Goal: Information Seeking & Learning: Find specific fact

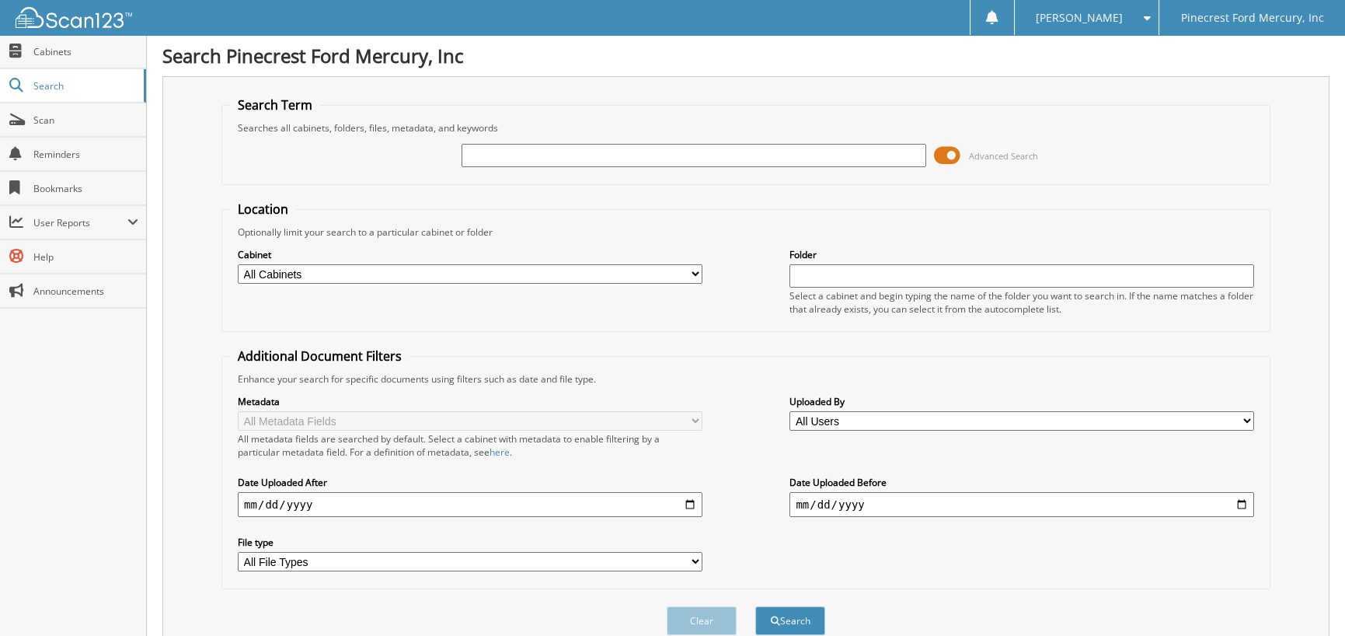
click at [563, 147] on input "text" at bounding box center [694, 155] width 465 height 23
type input "30788"
click at [755, 606] on button "Search" at bounding box center [790, 620] width 70 height 29
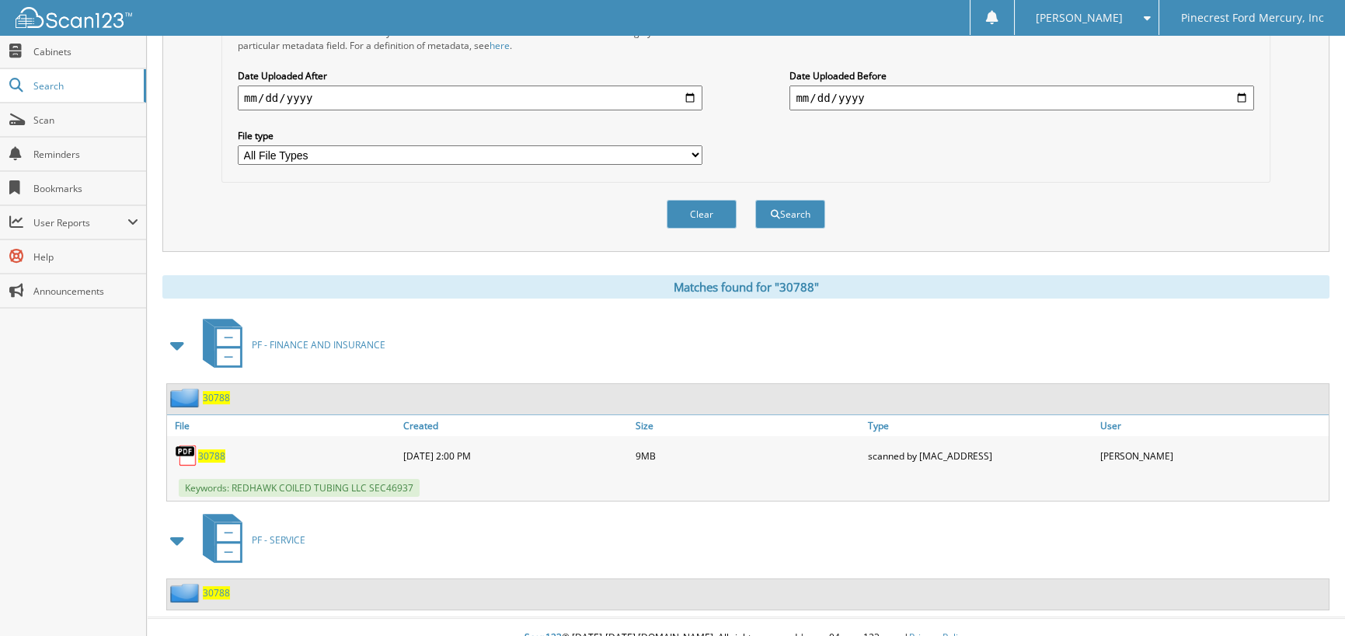
scroll to position [417, 0]
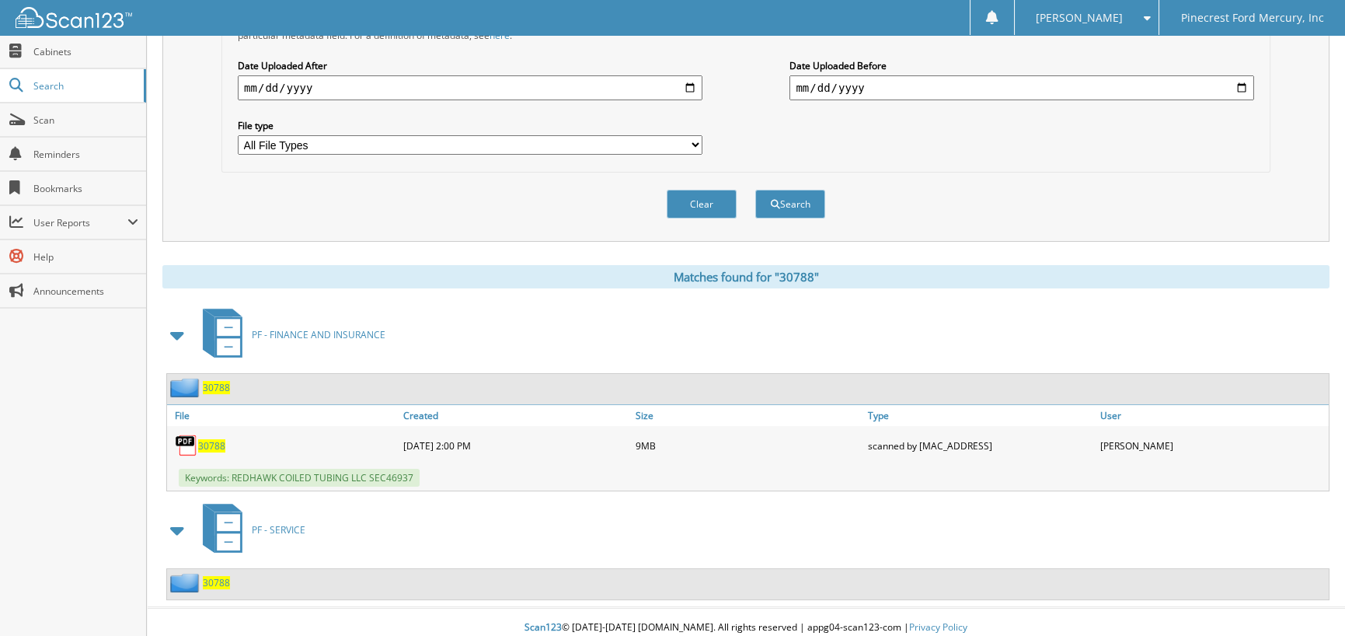
click at [215, 439] on span "30788" at bounding box center [211, 445] width 27 height 13
click at [214, 439] on span "30788" at bounding box center [211, 445] width 27 height 13
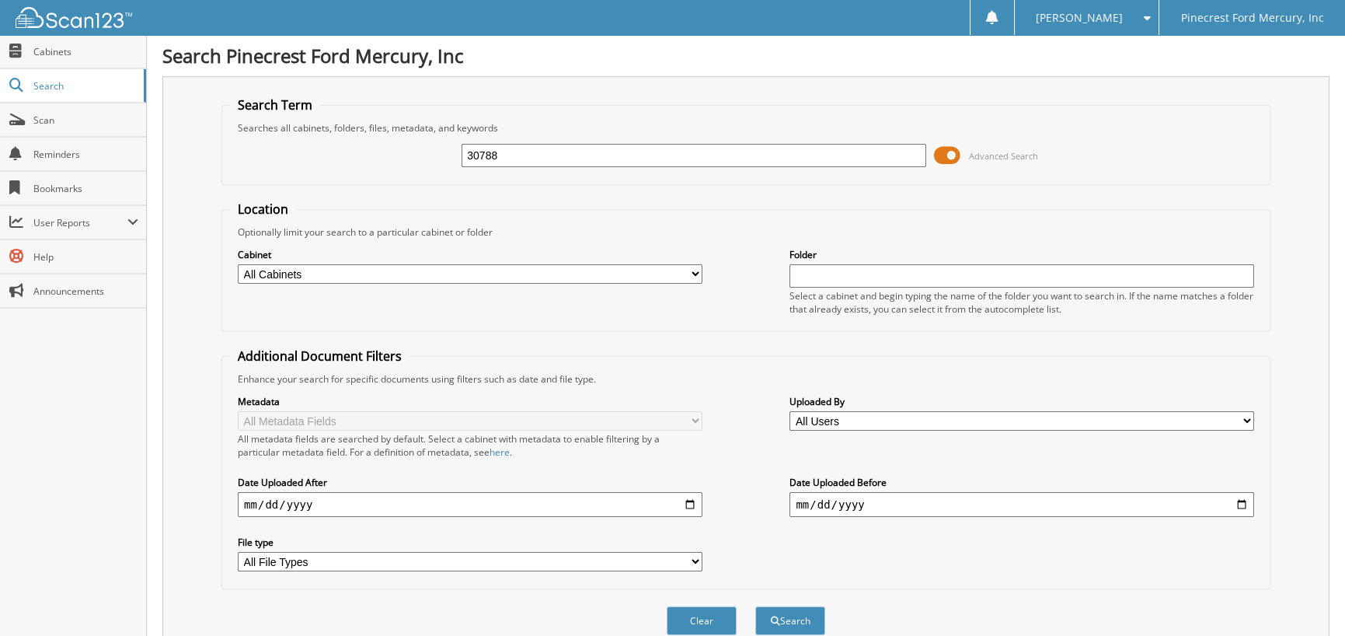
drag, startPoint x: 510, startPoint y: 154, endPoint x: 271, endPoint y: 161, distance: 238.7
click at [271, 161] on div "30788 Advanced Search" at bounding box center [746, 155] width 1032 height 42
type input "30790"
click at [755, 606] on button "Search" at bounding box center [790, 620] width 70 height 29
click at [652, 349] on fieldset "Additional Document Filters Enhance your search for specific documents using fi…" at bounding box center [745, 468] width 1049 height 242
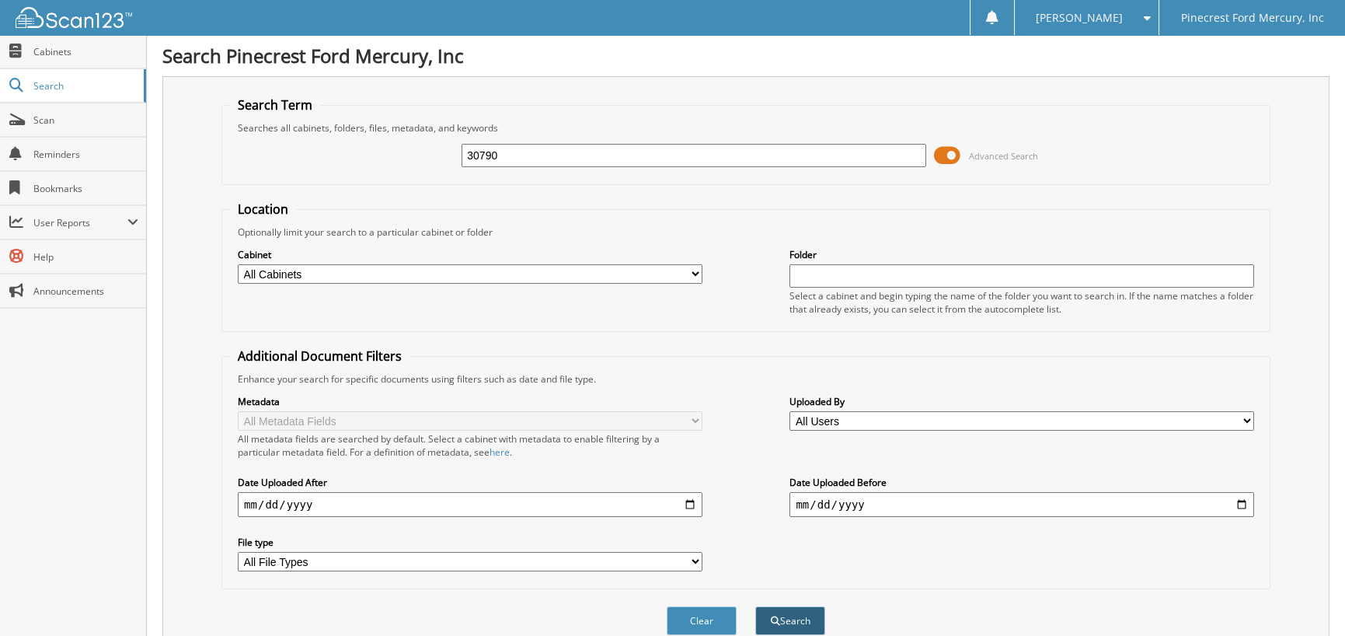
click at [800, 608] on button "Search" at bounding box center [790, 620] width 70 height 29
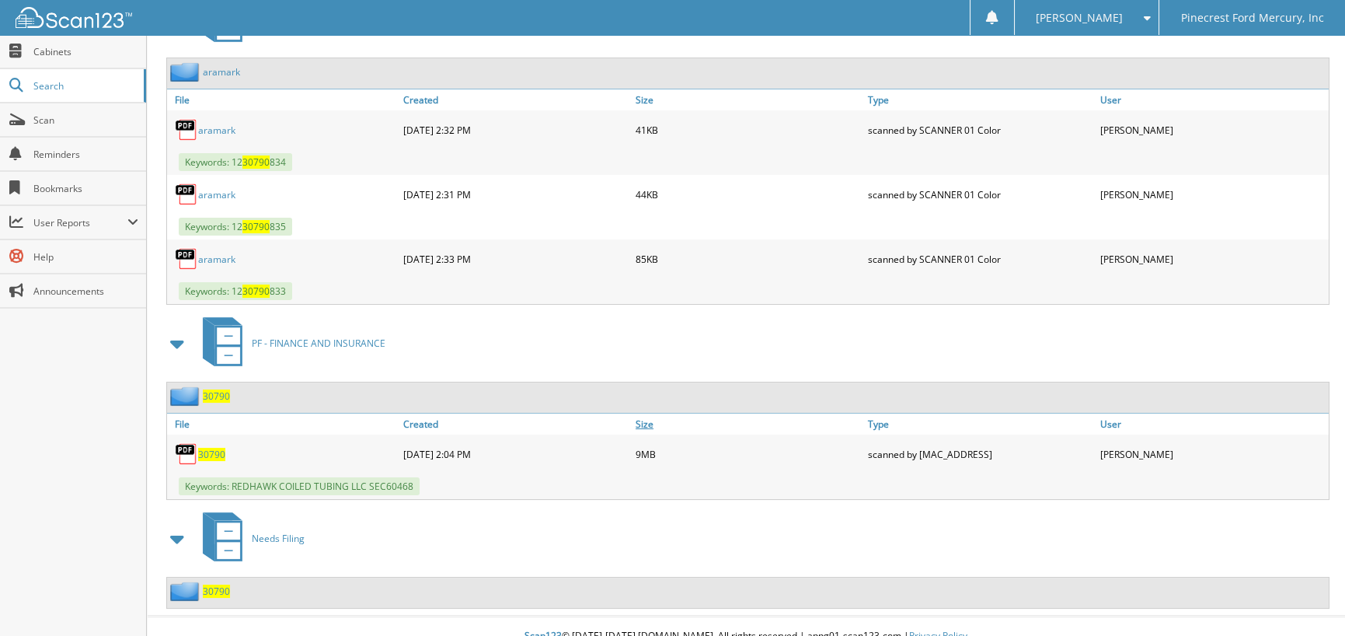
scroll to position [738, 0]
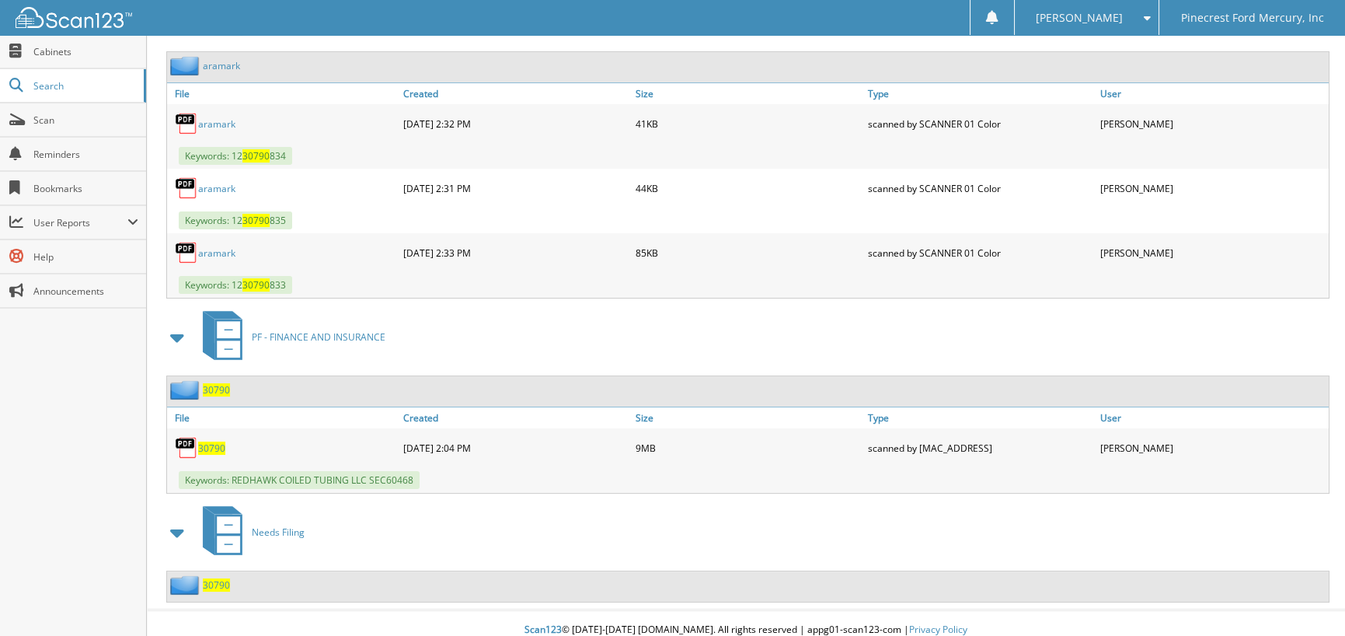
click at [219, 441] on span "30790" at bounding box center [211, 447] width 27 height 13
click at [211, 441] on span "30790" at bounding box center [211, 447] width 27 height 13
click at [209, 441] on span "30790" at bounding box center [211, 447] width 27 height 13
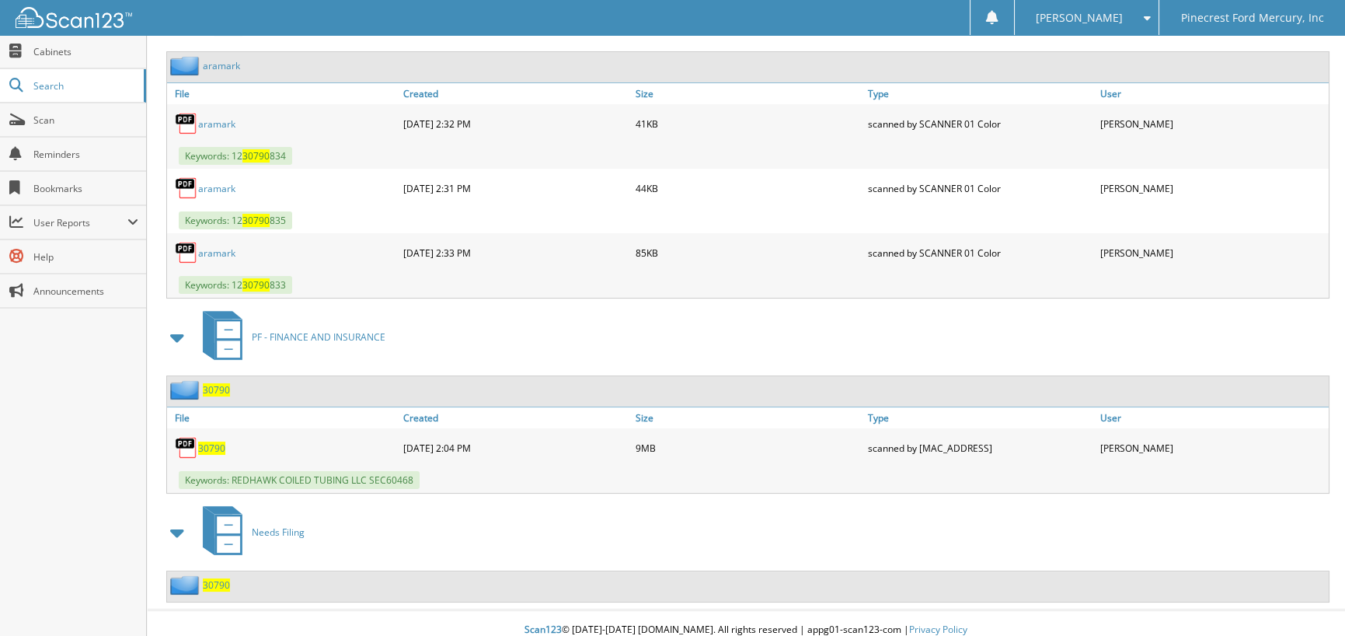
click at [209, 441] on span "30790" at bounding box center [211, 447] width 27 height 13
click at [39, 76] on link "Search" at bounding box center [73, 85] width 146 height 33
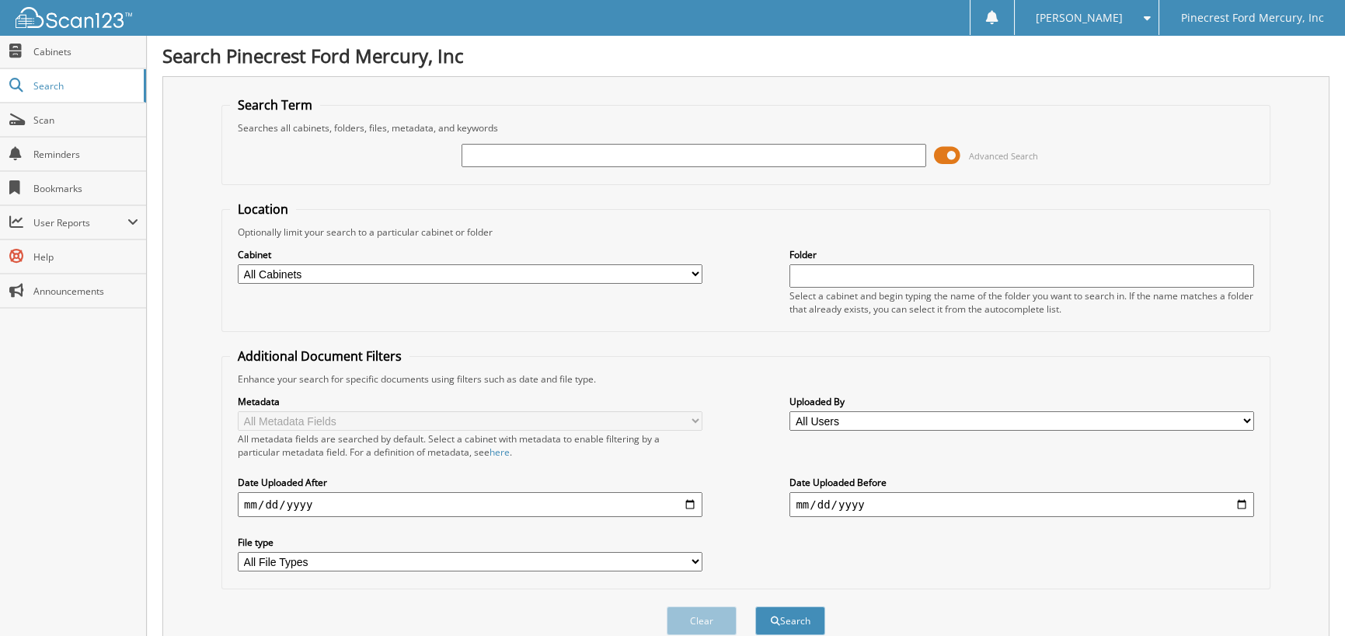
click at [507, 150] on input "text" at bounding box center [694, 155] width 465 height 23
type input "30790"
click at [755, 606] on button "Search" at bounding box center [790, 620] width 70 height 29
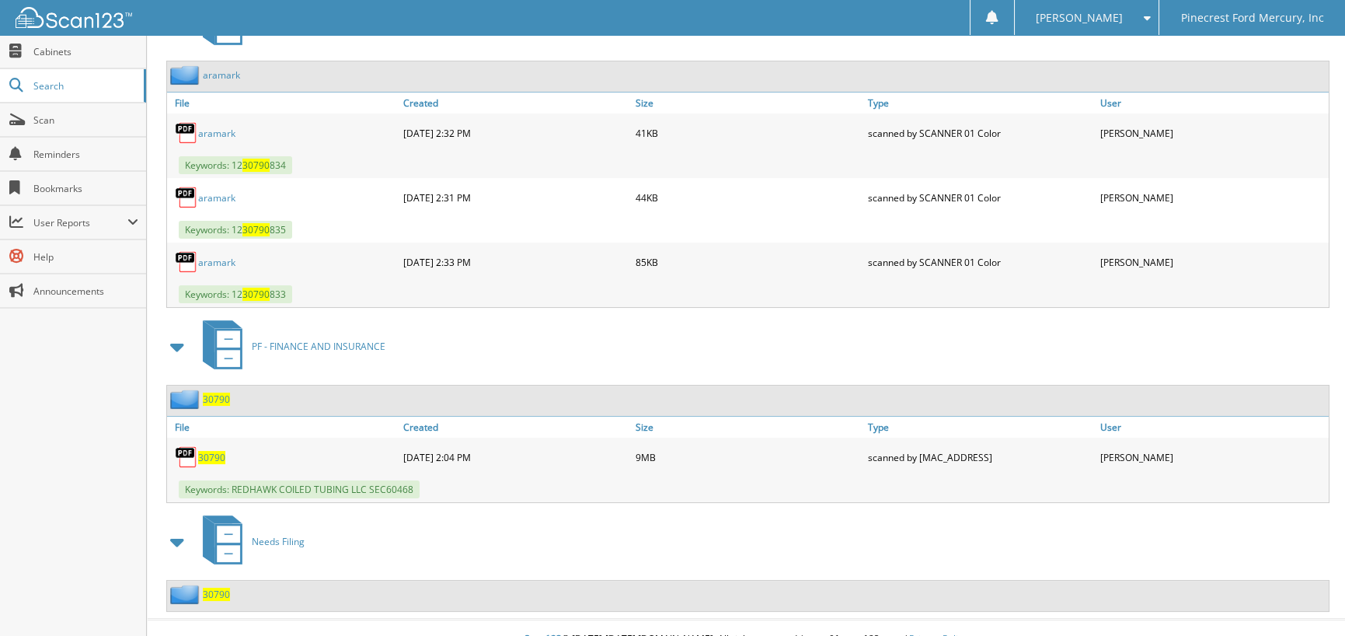
scroll to position [738, 0]
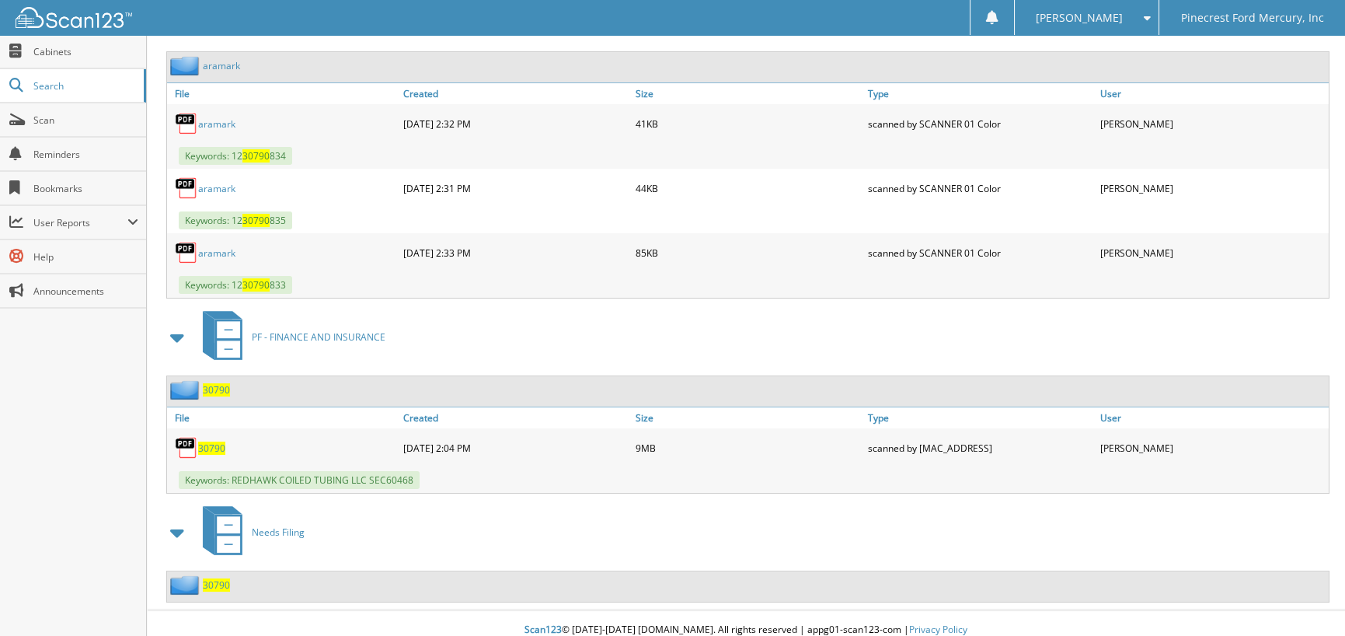
click at [209, 441] on span "30790" at bounding box center [211, 447] width 27 height 13
click at [210, 441] on span "30790" at bounding box center [211, 447] width 27 height 13
click at [220, 441] on span "30790" at bounding box center [211, 447] width 27 height 13
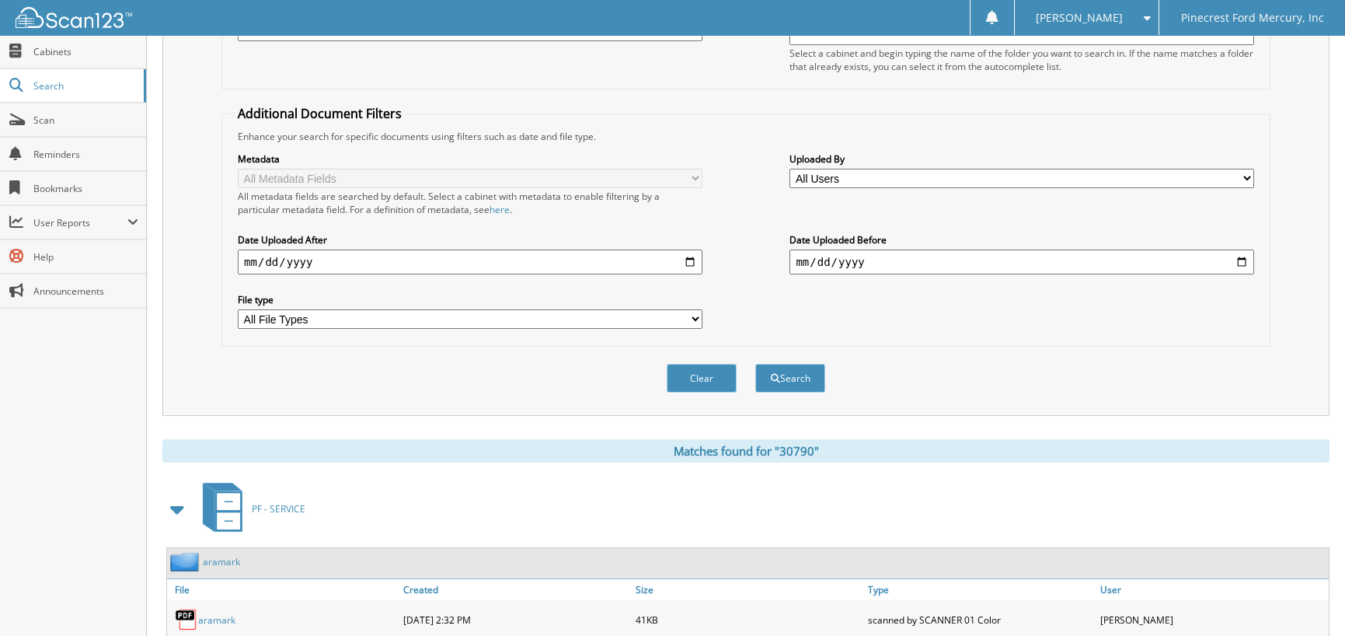
scroll to position [0, 0]
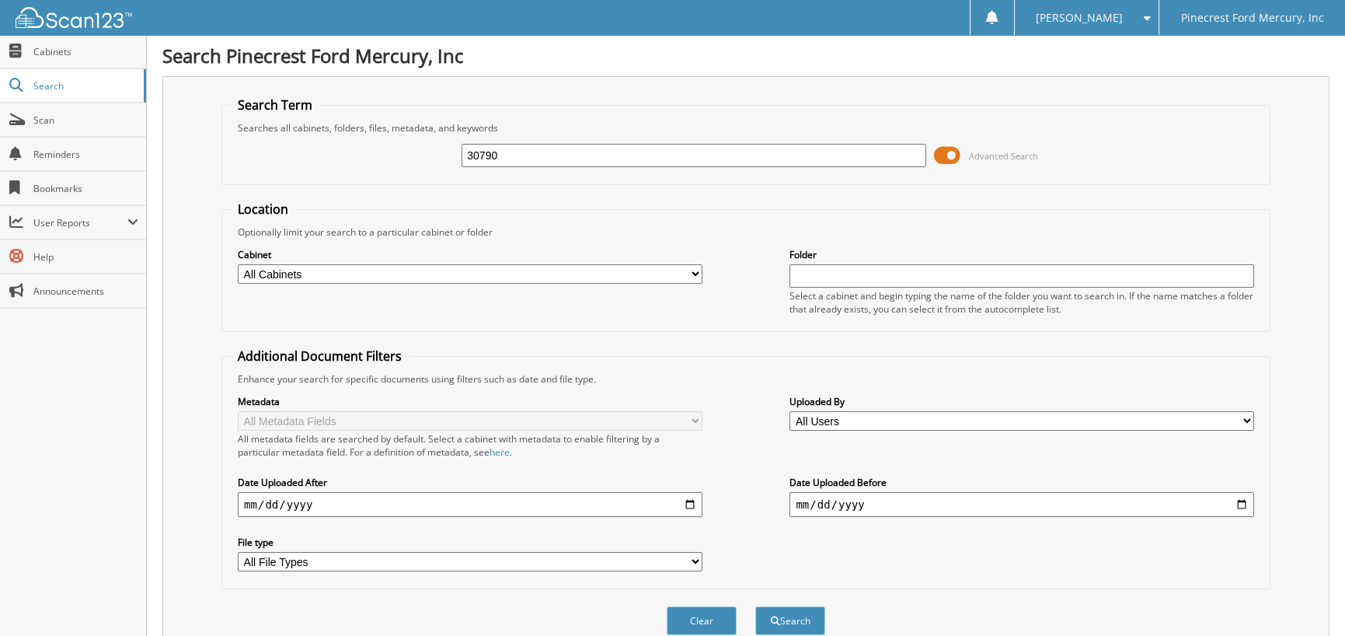
drag, startPoint x: 505, startPoint y: 152, endPoint x: 377, endPoint y: 174, distance: 130.2
click at [380, 174] on div "30790 Advanced Search" at bounding box center [746, 155] width 1032 height 42
type input "0786"
click at [755, 606] on button "Search" at bounding box center [790, 620] width 70 height 29
drag, startPoint x: 500, startPoint y: 155, endPoint x: 326, endPoint y: 139, distance: 174.8
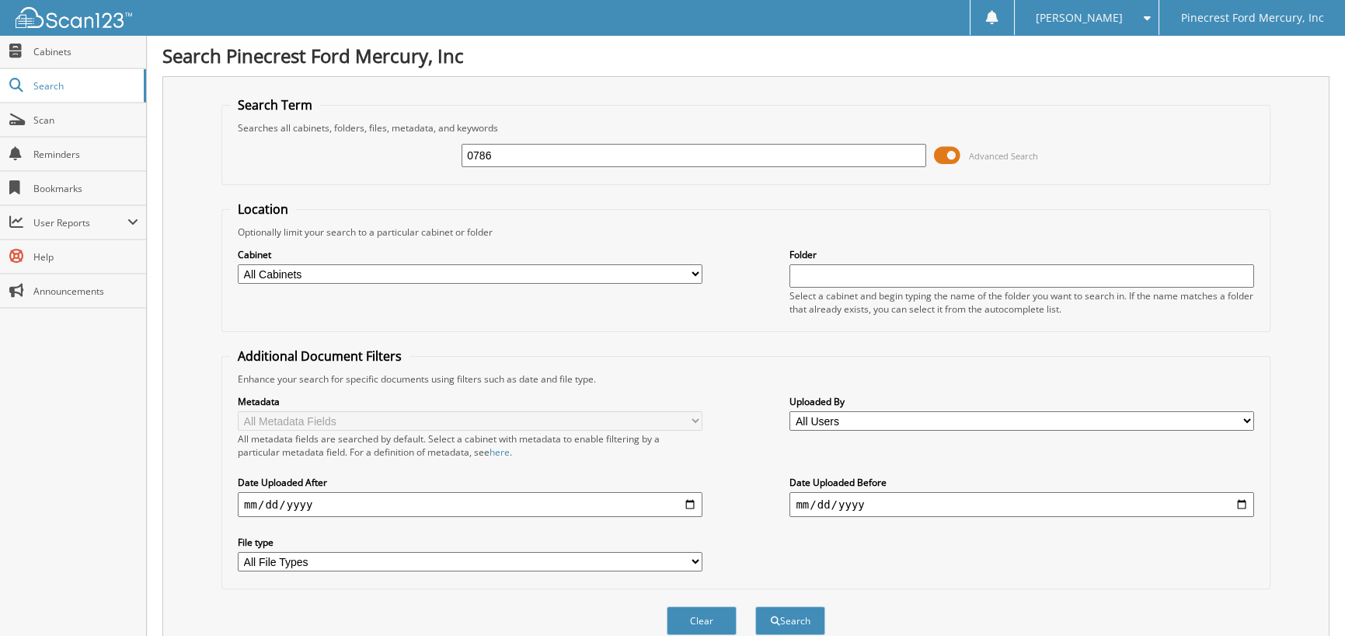
click at [327, 140] on div "0786 Advanced Search" at bounding box center [746, 155] width 1032 height 42
type input "30786"
click at [755, 606] on button "Search" at bounding box center [790, 620] width 70 height 29
click at [802, 608] on button "Search" at bounding box center [790, 620] width 70 height 29
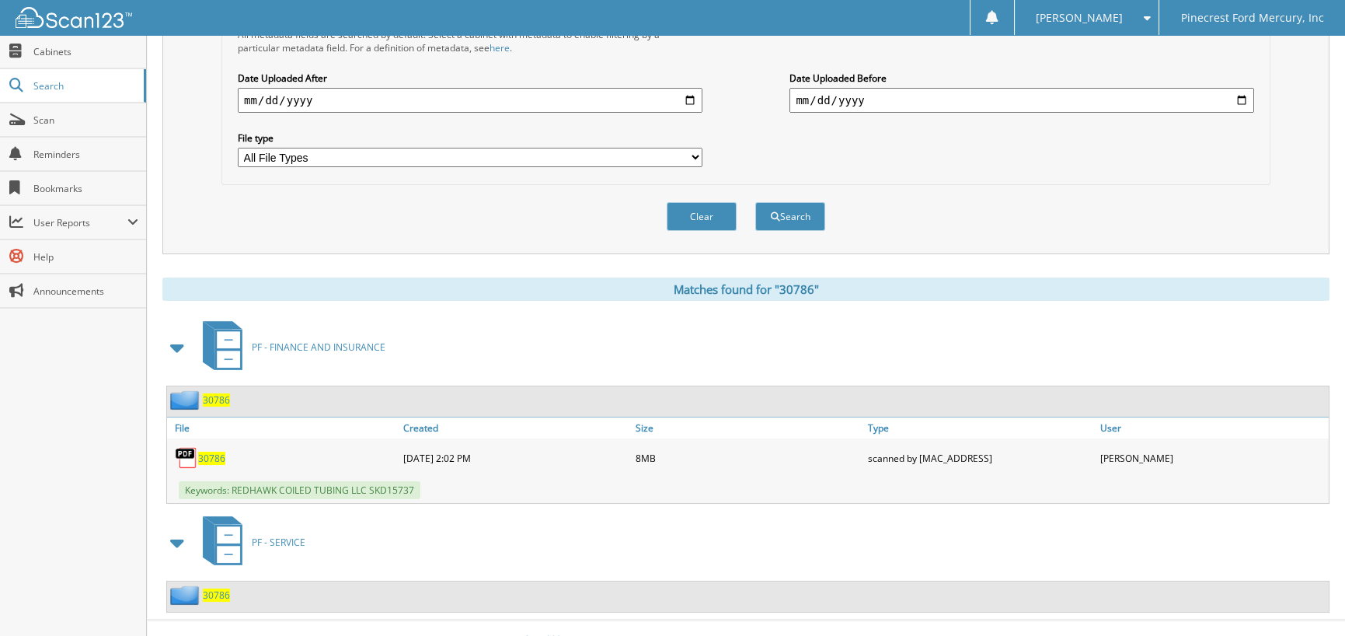
scroll to position [417, 0]
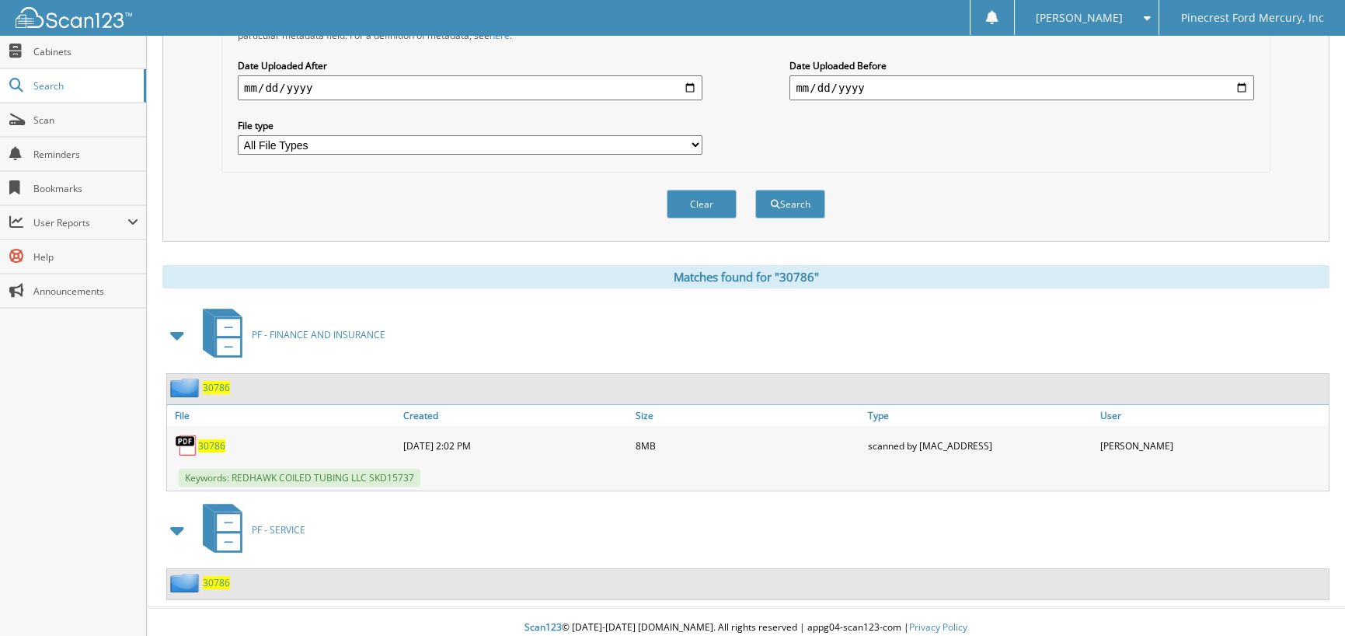
click at [200, 439] on span "30786" at bounding box center [211, 445] width 27 height 13
click at [218, 439] on span "30786" at bounding box center [211, 445] width 27 height 13
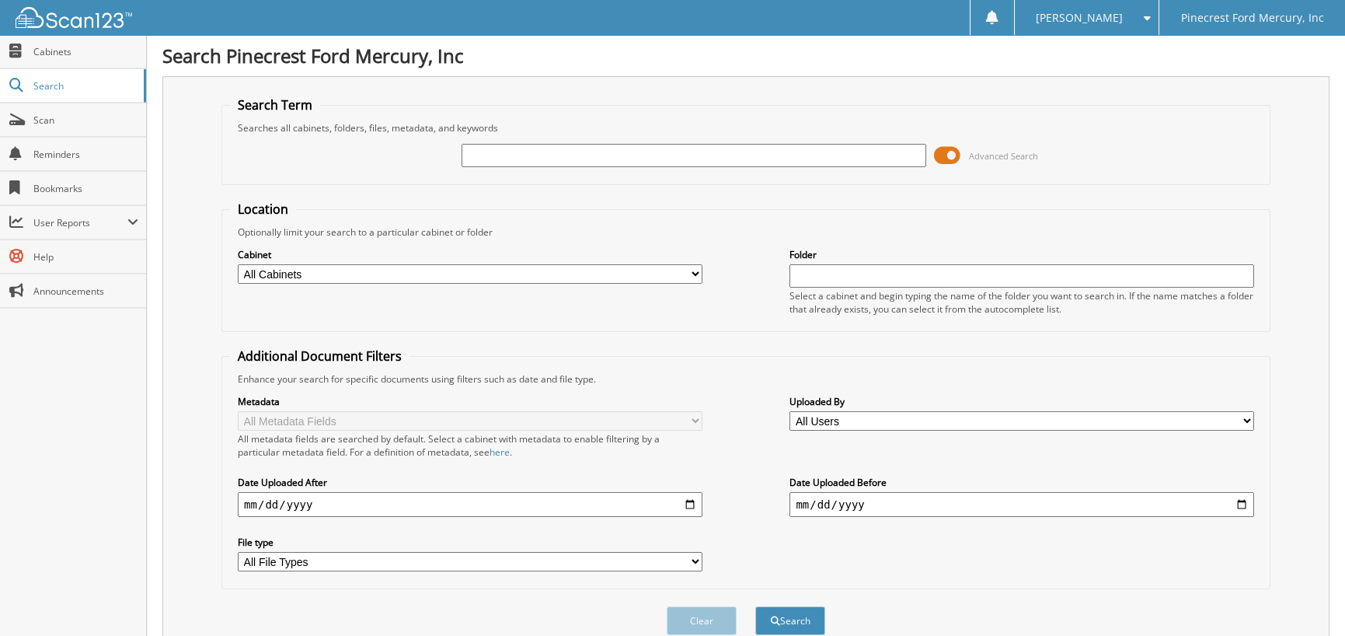
click at [513, 160] on input "text" at bounding box center [694, 155] width 465 height 23
type input "30901"
click at [755, 606] on button "Search" at bounding box center [790, 620] width 70 height 29
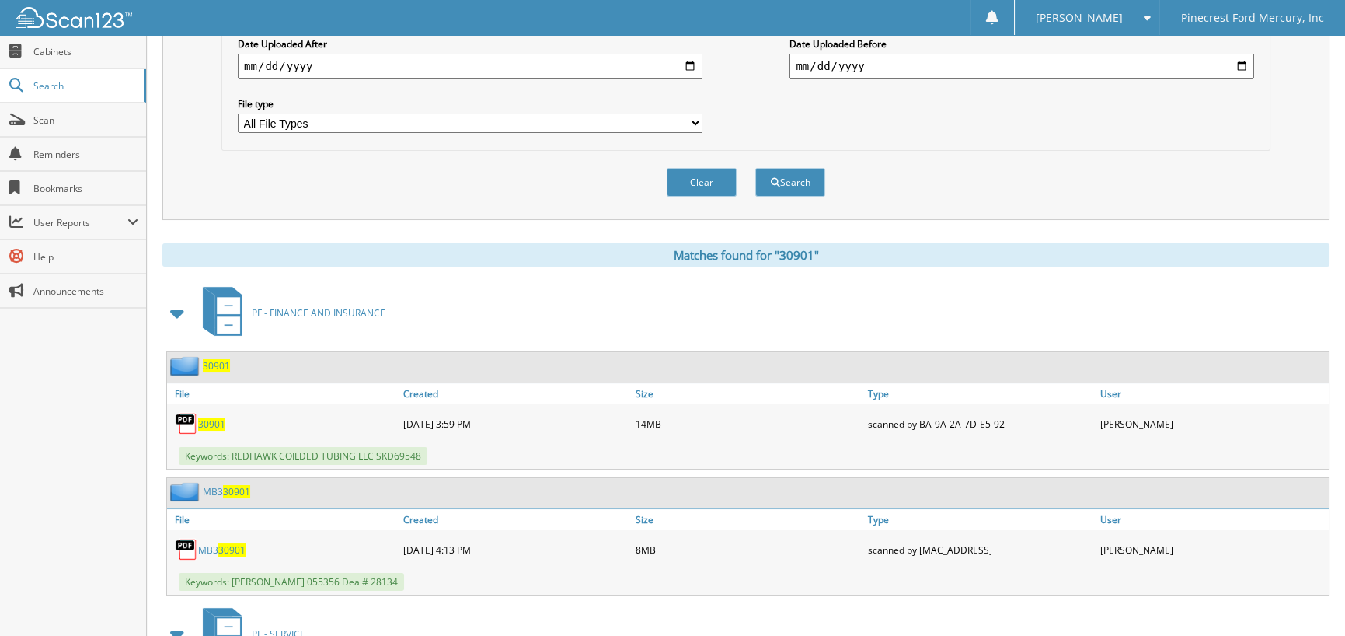
scroll to position [466, 0]
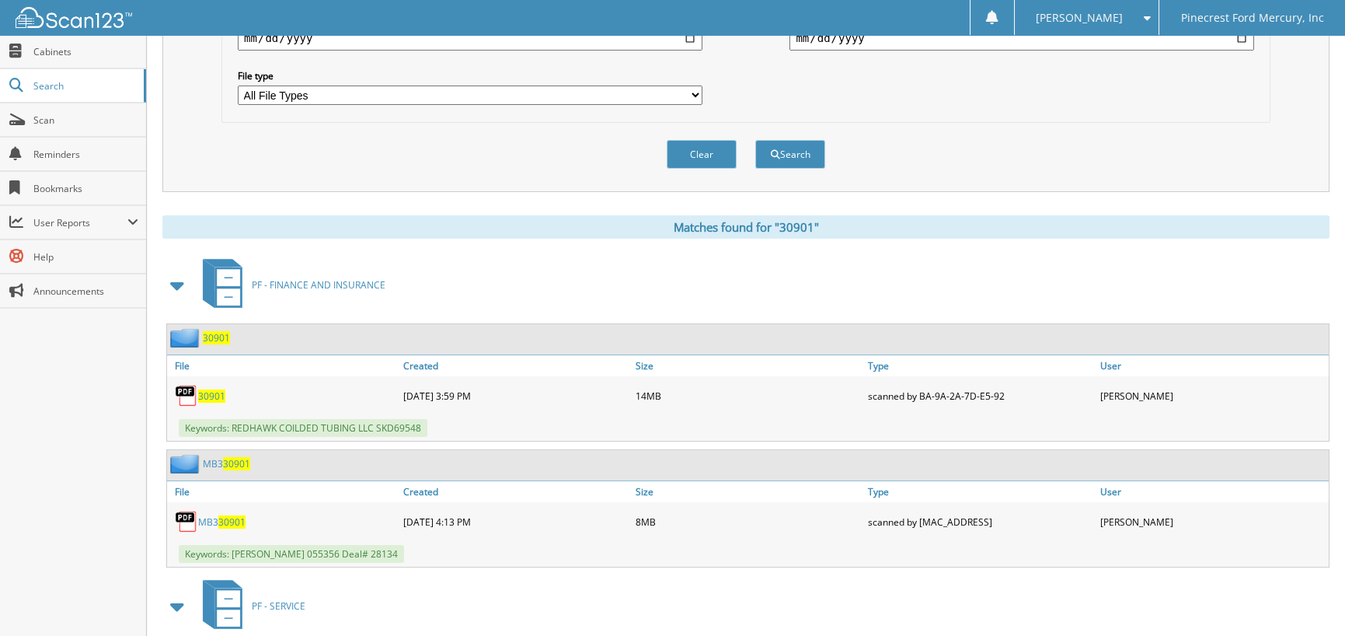
click at [207, 389] on span "30901" at bounding box center [211, 395] width 27 height 13
